Goal: Task Accomplishment & Management: Use online tool/utility

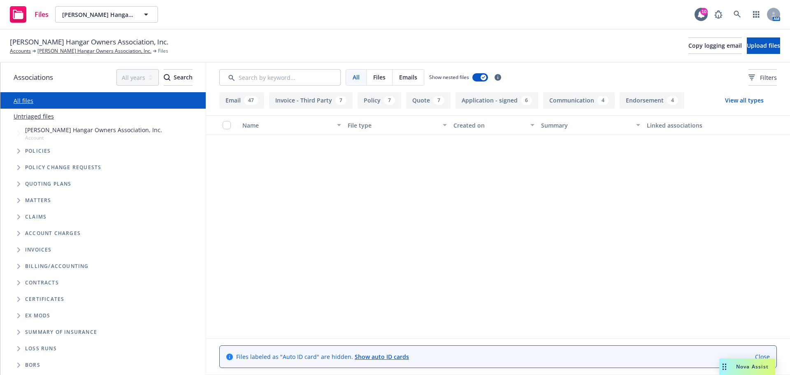
scroll to position [277, 0]
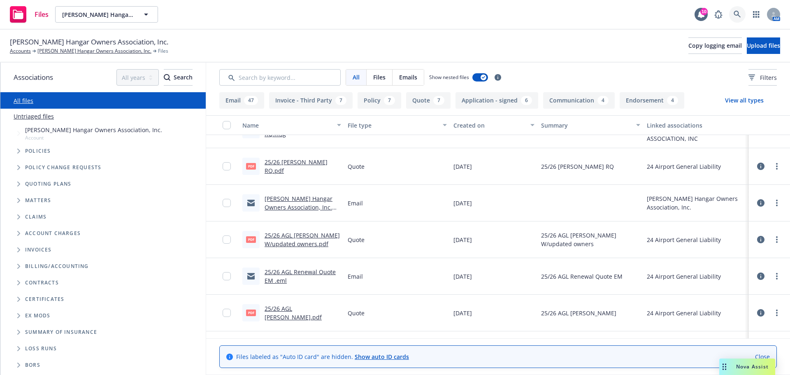
click at [735, 12] on icon at bounding box center [737, 14] width 7 height 7
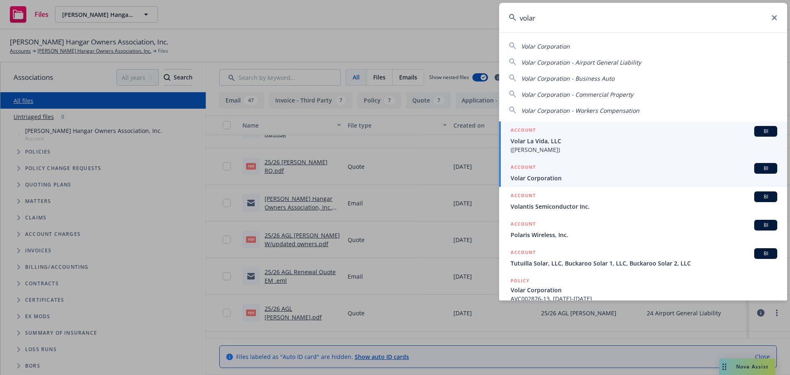
type input "volar"
click at [535, 171] on h5 "ACCOUNT" at bounding box center [523, 168] width 25 height 10
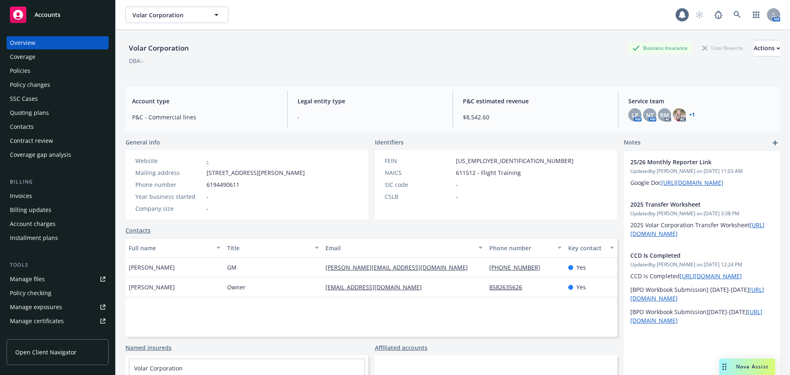
click at [6, 74] on div "Overview Coverage Policies Policy changes SSC Cases Quoting plans Contacts Cont…" at bounding box center [57, 200] width 115 height 349
click at [11, 73] on div "Policies" at bounding box center [20, 70] width 21 height 13
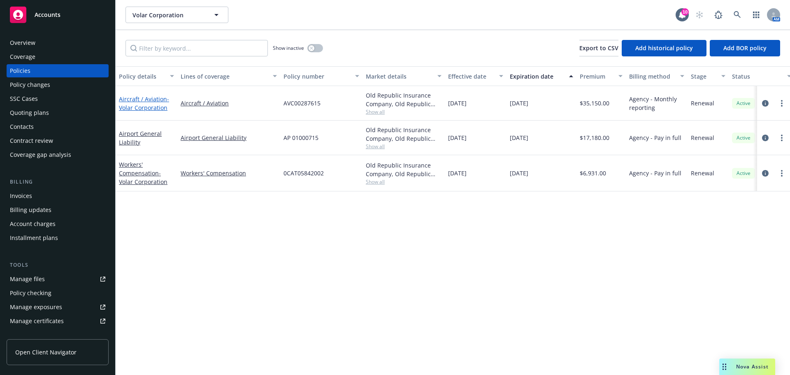
click at [141, 106] on span "- Volar Corporation" at bounding box center [144, 103] width 50 height 16
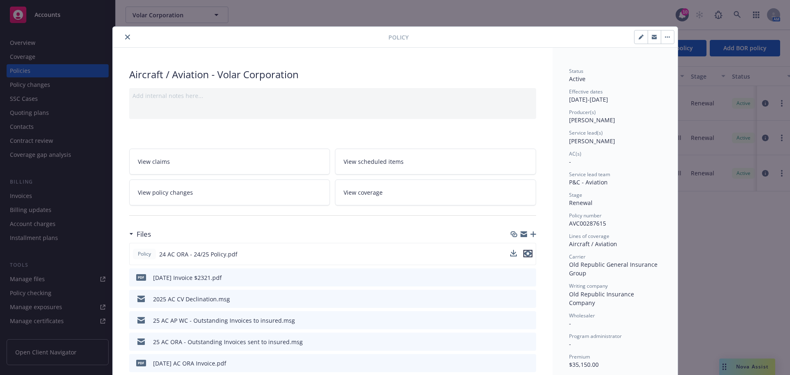
click at [524, 252] on icon "preview file" at bounding box center [527, 254] width 7 height 6
click at [123, 33] on button "close" at bounding box center [128, 37] width 10 height 10
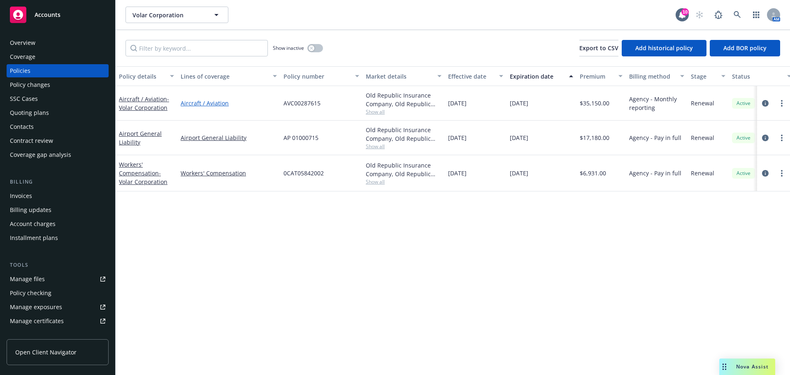
click at [198, 101] on link "Aircraft / Aviation" at bounding box center [229, 103] width 96 height 9
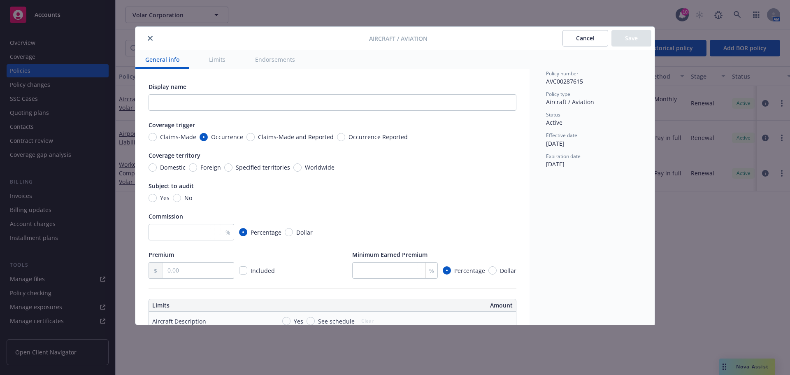
click at [151, 38] on icon "close" at bounding box center [150, 38] width 5 height 5
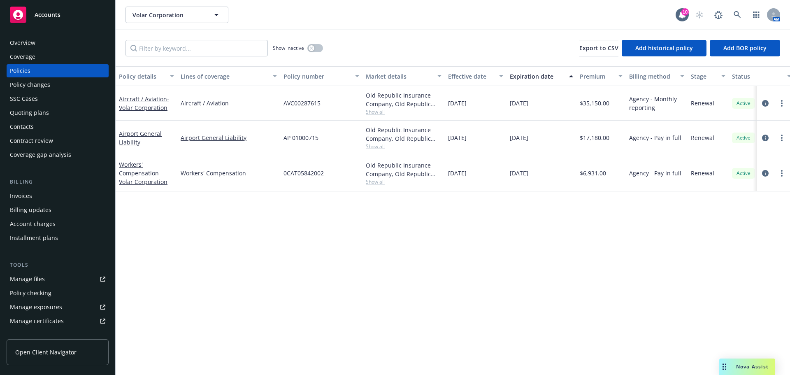
click at [30, 58] on div "Coverage" at bounding box center [23, 56] width 26 height 13
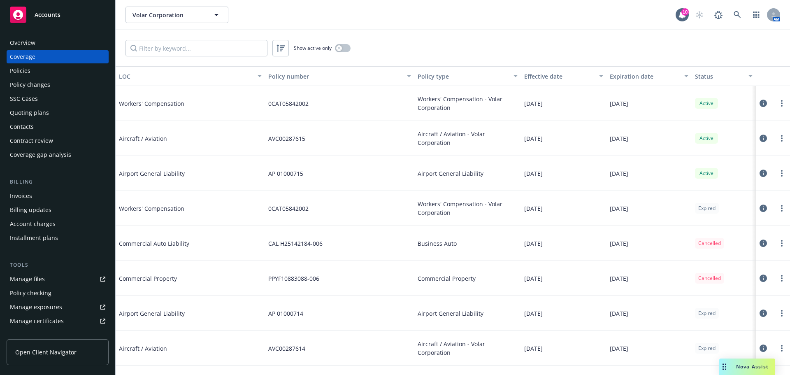
click at [32, 70] on div "Policies" at bounding box center [57, 70] width 95 height 13
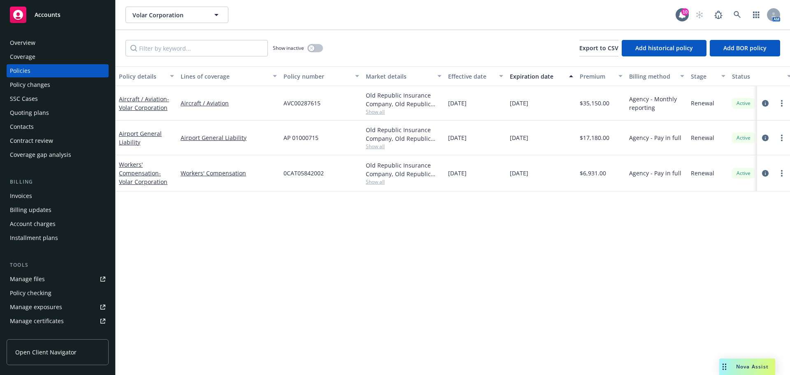
click at [37, 42] on div "Overview" at bounding box center [57, 42] width 95 height 13
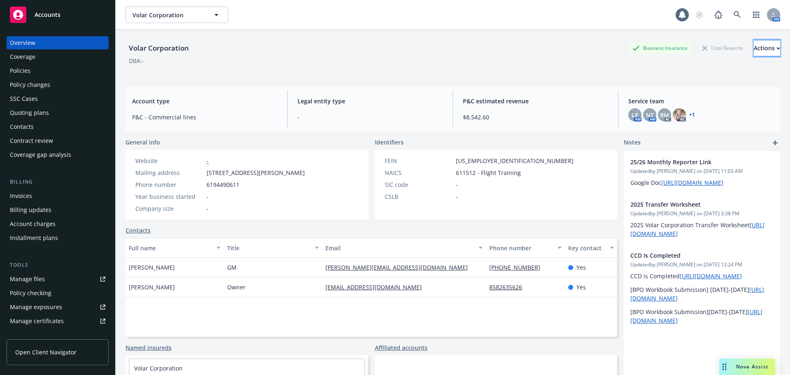
click at [754, 51] on div "Actions" at bounding box center [767, 48] width 26 height 16
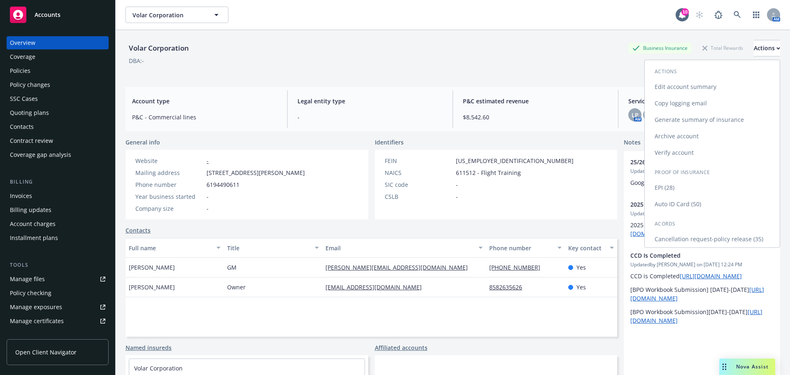
click at [675, 122] on link "Generate summary of insurance" at bounding box center [712, 120] width 135 height 16
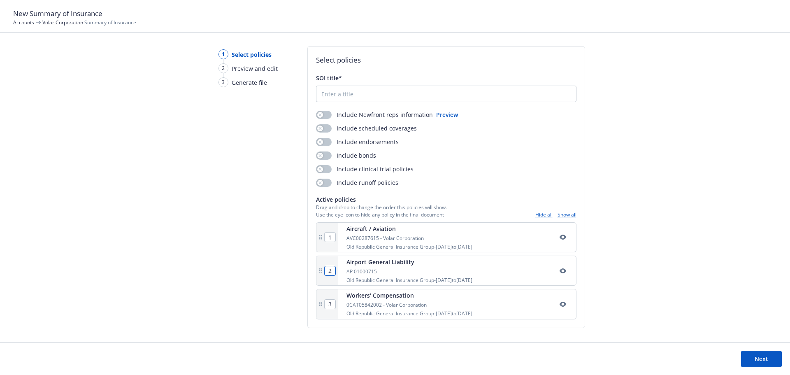
click at [330, 272] on input "2" at bounding box center [330, 270] width 11 height 9
type input "2"
type input "1"
click at [331, 307] on input "3" at bounding box center [330, 304] width 11 height 9
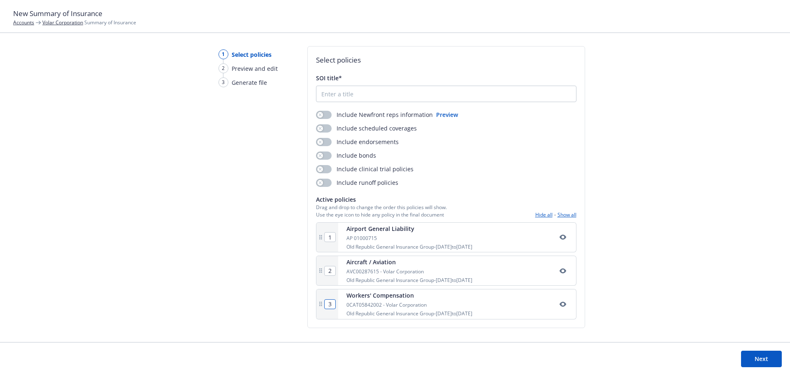
click at [331, 307] on input "3" at bounding box center [330, 304] width 11 height 9
type input "2"
type input "1"
type input "3"
click at [545, 215] on button "Hide all" at bounding box center [543, 214] width 17 height 7
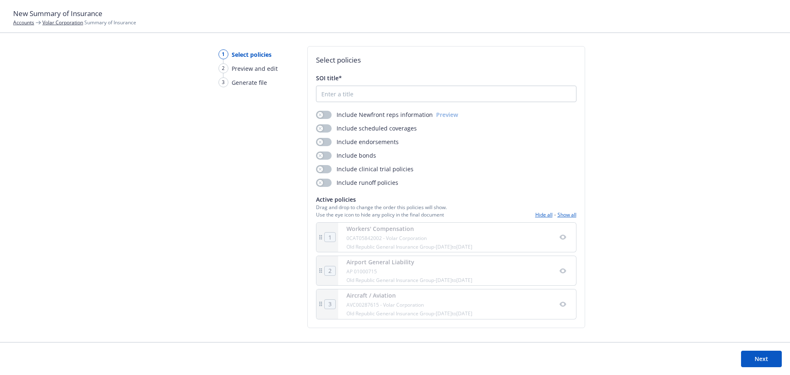
click at [333, 248] on div "1" at bounding box center [328, 237] width 22 height 29
click at [541, 214] on button "Hide all" at bounding box center [543, 214] width 17 height 7
click at [579, 214] on div "Select policies SOI title* Include Newfront reps information Preview Include sc…" at bounding box center [446, 187] width 278 height 282
click at [568, 216] on button "Show all" at bounding box center [567, 214] width 19 height 7
click at [320, 272] on icon at bounding box center [320, 270] width 5 height 5
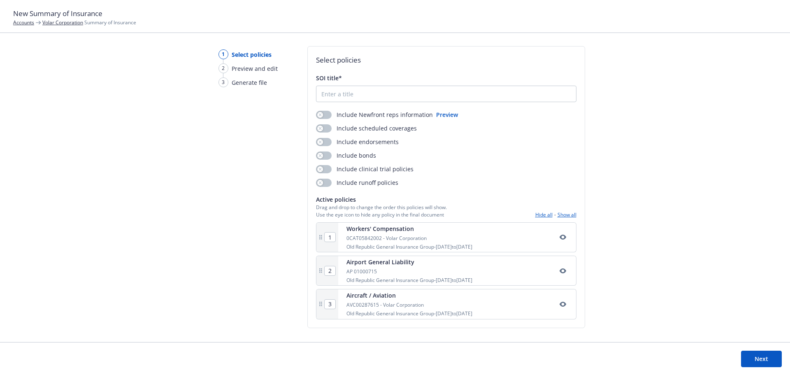
click at [320, 269] on icon at bounding box center [320, 270] width 5 height 5
click at [330, 271] on input "2" at bounding box center [330, 270] width 11 height 9
type input "0"
type input "2"
type input "1"
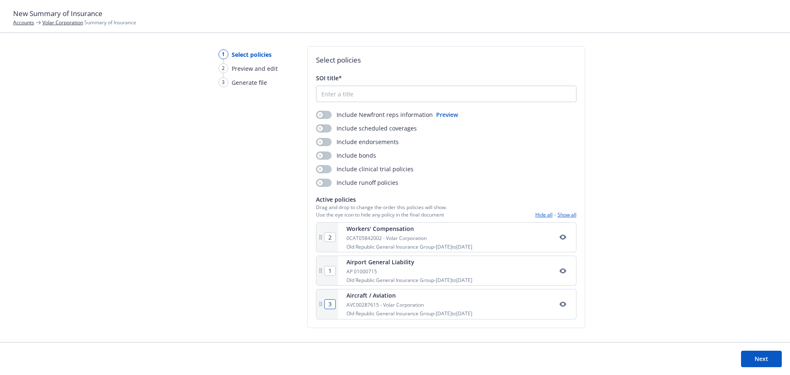
click at [330, 305] on input "3" at bounding box center [330, 304] width 11 height 9
click at [345, 303] on div "Aircraft / Aviation AVC00287615 - Volar Corporation Old Republic General Insura…" at bounding box center [457, 303] width 238 height 29
type input "0"
type input "2"
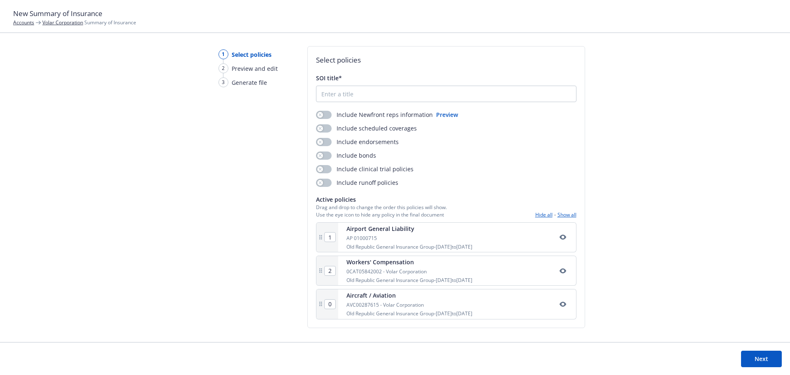
type input "1"
type input "3"
click at [333, 321] on div "Select policies SOI title* Include Newfront reps information Preview Include sc…" at bounding box center [446, 187] width 278 height 282
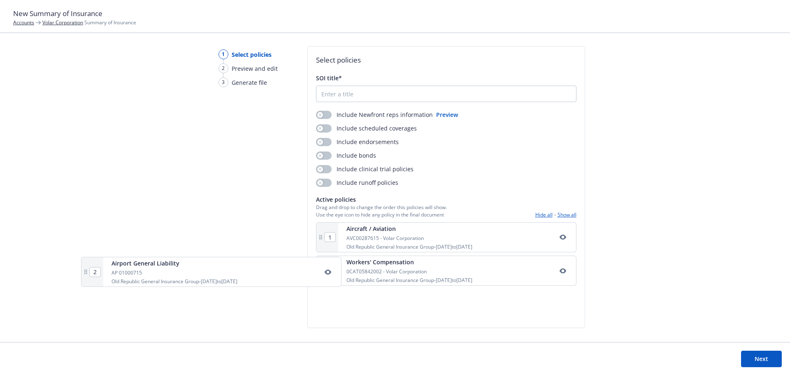
drag, startPoint x: 398, startPoint y: 268, endPoint x: 161, endPoint y: 270, distance: 237.1
click at [161, 270] on div "1 Select policies 2 Preview and edit 3 Generate file Select policies SOI title*…" at bounding box center [395, 194] width 790 height 296
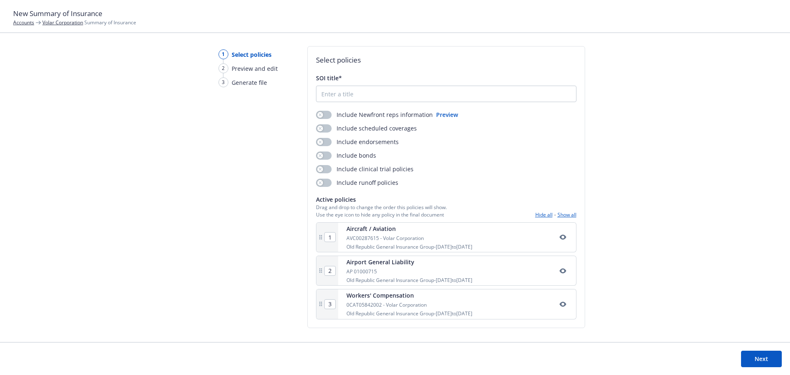
click at [560, 273] on icon "button" at bounding box center [563, 271] width 7 height 7
click at [562, 307] on icon "button" at bounding box center [563, 304] width 7 height 7
click at [774, 356] on button "Next" at bounding box center [761, 359] width 41 height 16
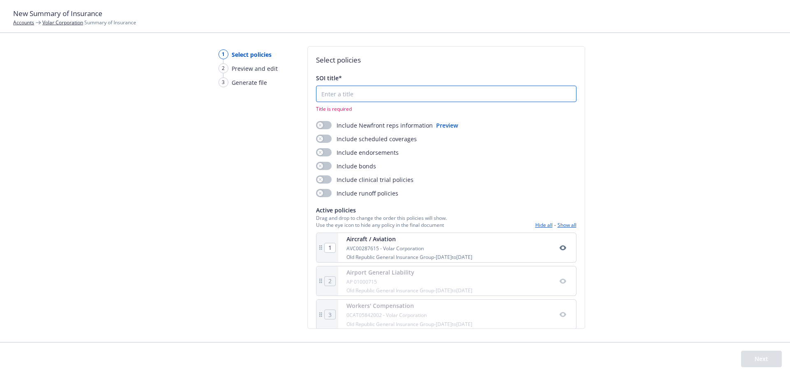
click at [327, 95] on input "SOI title*" at bounding box center [447, 94] width 260 height 16
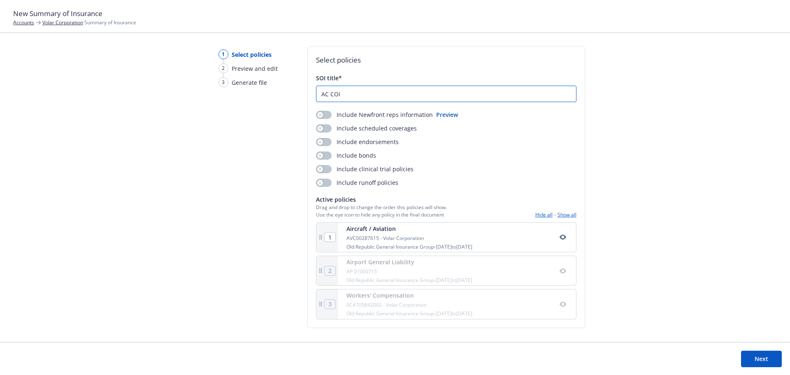
type input "AC COI"
click at [774, 360] on button "Next" at bounding box center [761, 359] width 41 height 16
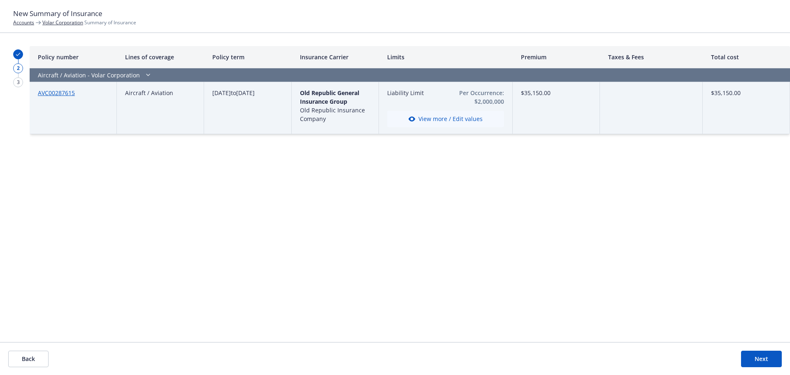
click at [445, 121] on button "View more / Edit values" at bounding box center [445, 119] width 117 height 16
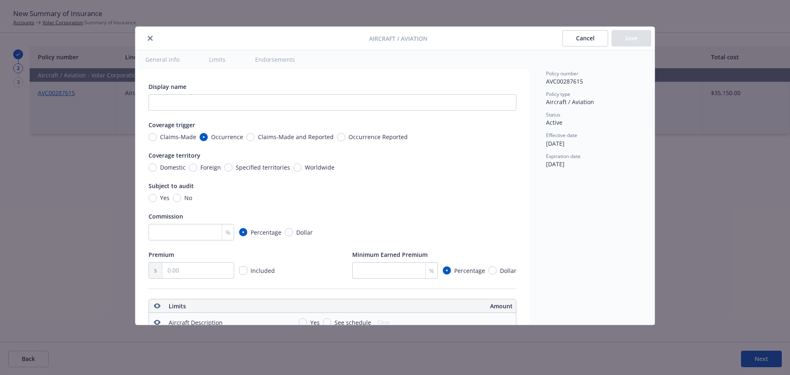
scroll to position [230, 0]
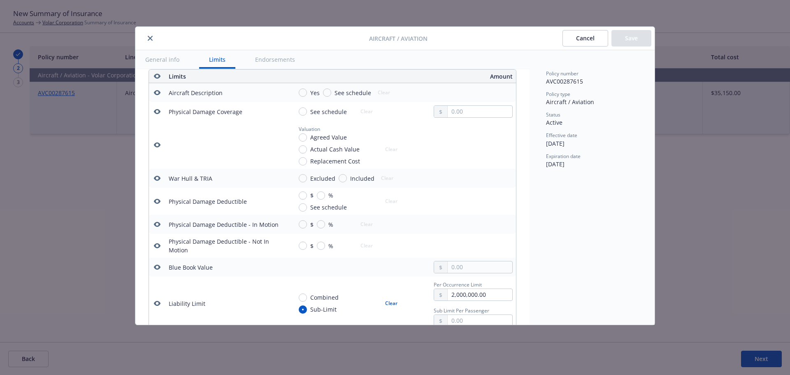
click at [148, 35] on button "close" at bounding box center [150, 38] width 10 height 10
